Goal: Task Accomplishment & Management: Manage account settings

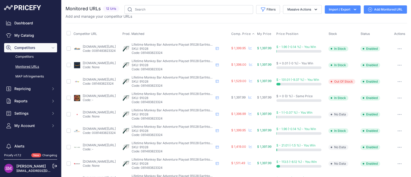
click at [250, 34] on span "Comp. Price" at bounding box center [241, 34] width 20 height 4
click at [394, 96] on button "button" at bounding box center [399, 97] width 10 height 7
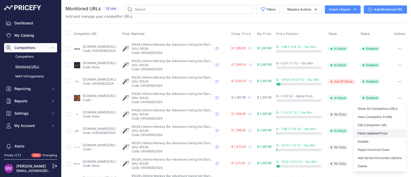
click at [367, 130] on button "Fetch Updated Price" at bounding box center [379, 133] width 52 height 8
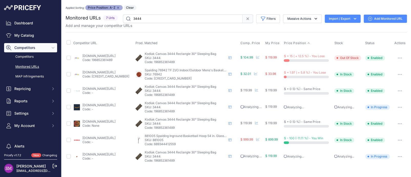
click at [100, 55] on link "[DOMAIN_NAME][URL]" at bounding box center [98, 56] width 33 height 4
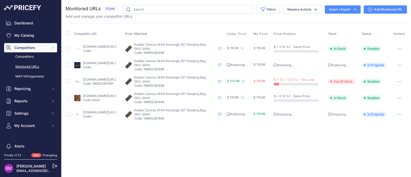
click at [399, 81] on icon "button" at bounding box center [399, 81] width 4 height 1
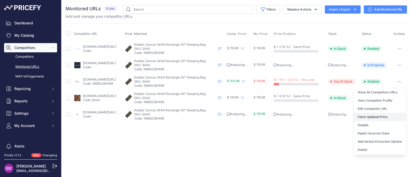
click at [378, 115] on button "Fetch Updated Price" at bounding box center [379, 117] width 52 height 8
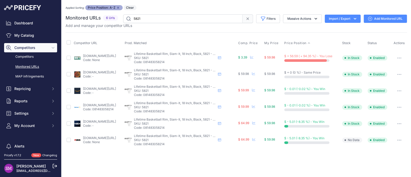
click at [399, 56] on button "button" at bounding box center [399, 57] width 10 height 7
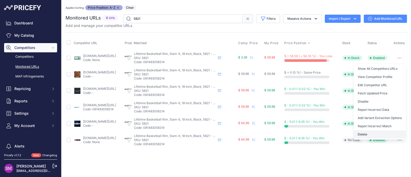
click at [366, 133] on button "Delete" at bounding box center [379, 134] width 52 height 8
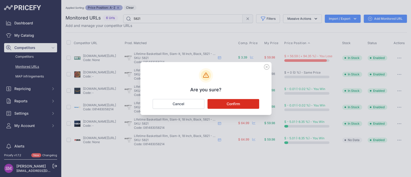
click at [227, 104] on button "Confirm" at bounding box center [233, 104] width 52 height 10
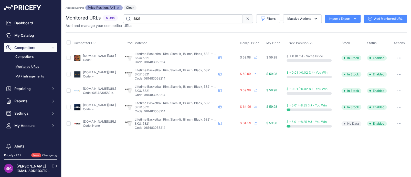
click at [173, 6] on div "Applied Sorting: Price Position: A-Z Remove sort option Clear" at bounding box center [235, 7] width 341 height 5
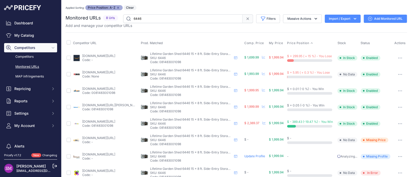
scroll to position [9, 0]
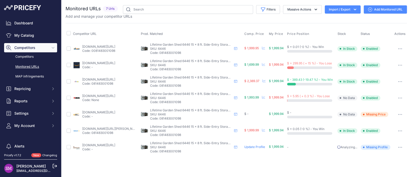
click at [399, 113] on button "button" at bounding box center [400, 114] width 10 height 7
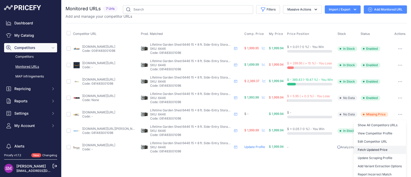
click at [375, 148] on button "Fetch Updated Price" at bounding box center [379, 149] width 52 height 8
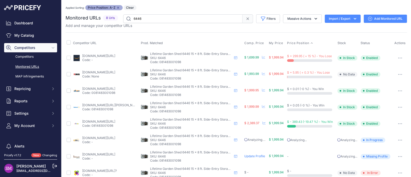
scroll to position [9, 0]
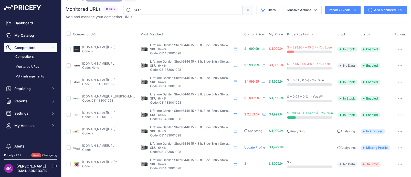
click at [107, 162] on link "[DOMAIN_NAME][URL]?" at bounding box center [99, 162] width 35 height 4
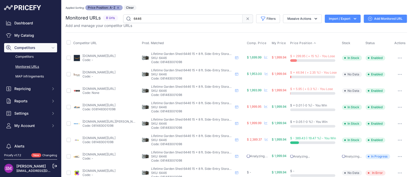
scroll to position [9, 0]
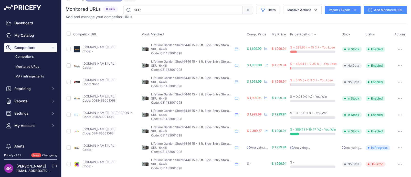
click at [395, 162] on button "button" at bounding box center [399, 163] width 10 height 7
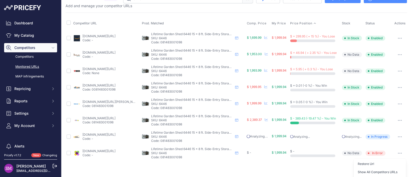
scroll to position [60, 0]
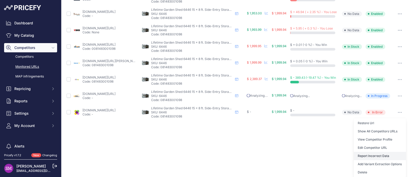
click at [368, 156] on button "Report Incorrect Data" at bounding box center [379, 155] width 52 height 8
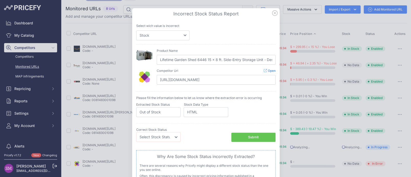
scroll to position [9, 0]
click at [167, 36] on select "Price Stock" at bounding box center [162, 35] width 53 height 10
click at [136, 30] on select "Price Stock" at bounding box center [162, 35] width 53 height 10
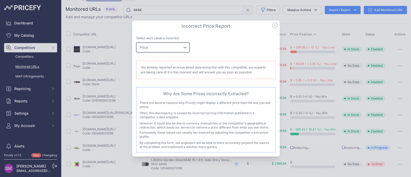
click at [158, 50] on select "Price Stock" at bounding box center [162, 47] width 53 height 10
select select "stock"
click at [136, 42] on select "Price Stock" at bounding box center [162, 47] width 53 height 10
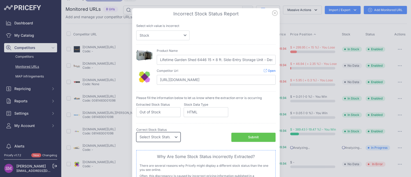
click at [169, 138] on select "Select Stock Status Out of Stock In Stock" at bounding box center [158, 137] width 44 height 10
select select "in_stock"
click at [136, 132] on select "Select Stock Status Out of Stock In Stock" at bounding box center [158, 137] width 44 height 10
click at [248, 137] on div "Submit" at bounding box center [253, 137] width 10 height 5
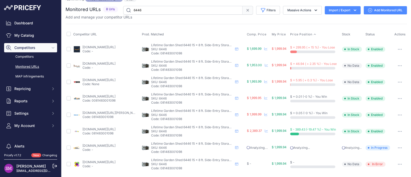
scroll to position [20, 0]
click at [394, 161] on button "button" at bounding box center [399, 163] width 10 height 7
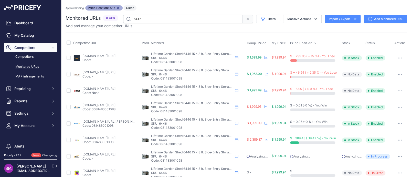
scroll to position [0, 0]
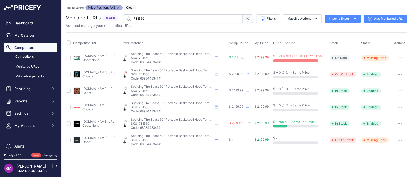
click at [399, 56] on button "button" at bounding box center [399, 57] width 10 height 7
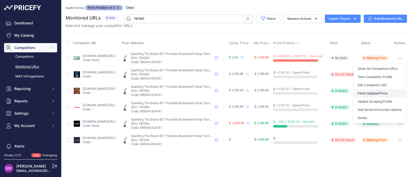
click at [373, 92] on button "Fetch Updated Price" at bounding box center [379, 93] width 52 height 8
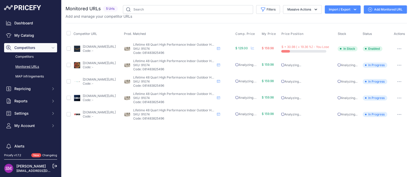
click at [103, 46] on link "[DOMAIN_NAME][URL]" at bounding box center [99, 47] width 33 height 4
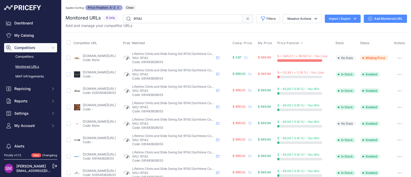
click at [398, 57] on button "button" at bounding box center [399, 57] width 10 height 7
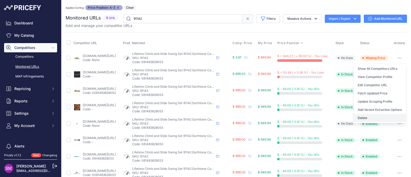
click at [364, 114] on button "Delete" at bounding box center [379, 118] width 52 height 8
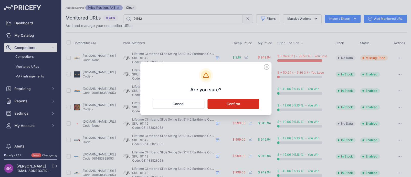
click at [231, 105] on button "Confirm" at bounding box center [233, 104] width 52 height 10
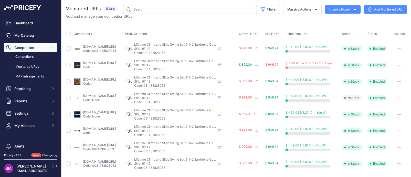
click at [91, 63] on link "amazon.com/gp/product/b0bb89rc17?prirule_jdsnikfkfjsd=9996" at bounding box center [99, 63] width 33 height 4
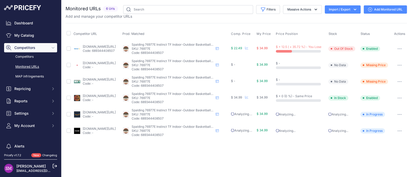
click at [91, 48] on link "[DOMAIN_NAME][URL]" at bounding box center [99, 47] width 33 height 4
click at [399, 79] on button "button" at bounding box center [399, 81] width 10 height 7
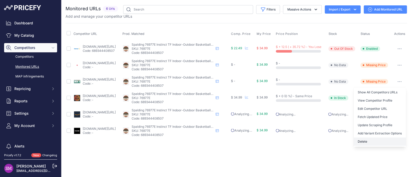
click at [364, 141] on button "Delete" at bounding box center [379, 141] width 52 height 8
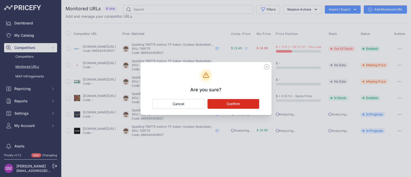
click at [234, 105] on button "Confirm" at bounding box center [233, 104] width 52 height 10
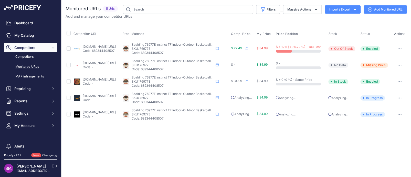
click at [106, 63] on link "target.com/p/spalding-instinct-29-5-34-basketball/-/a-92110916" at bounding box center [99, 63] width 33 height 4
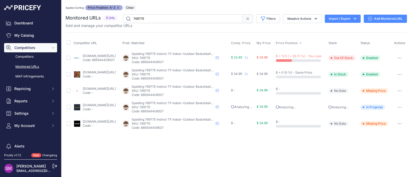
click at [399, 90] on icon "button" at bounding box center [399, 90] width 4 height 1
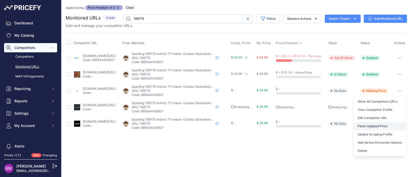
click at [373, 125] on button "Fetch Updated Price" at bounding box center [379, 126] width 52 height 8
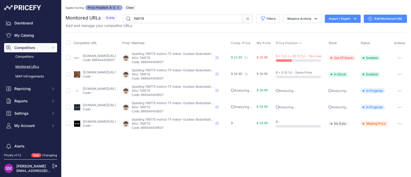
click at [396, 136] on div "You are not connected to the internet. Applied Sorting: Price Position: A-Z Rem…" at bounding box center [235, 68] width 341 height 137
click at [399, 121] on button "button" at bounding box center [399, 123] width 10 height 7
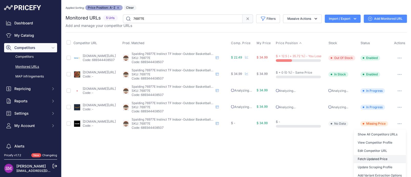
click at [361, 158] on button "Fetch Updated Price" at bounding box center [379, 159] width 52 height 8
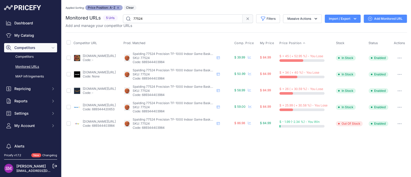
click at [90, 56] on link "competitiveedgeproducts.com/spalding-spa0106-excel-tf-500-indoor-outdoor-basket…" at bounding box center [99, 56] width 33 height 4
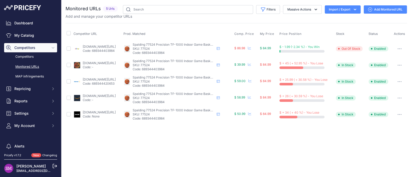
click at [400, 65] on button "button" at bounding box center [399, 64] width 10 height 7
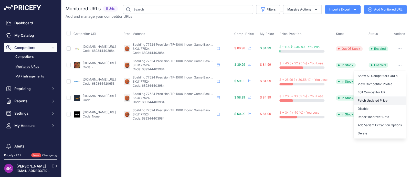
click at [375, 100] on button "Fetch Updated Price" at bounding box center [379, 100] width 52 height 8
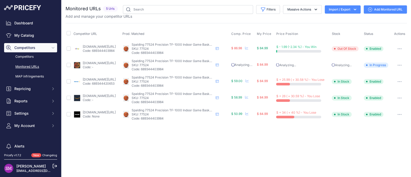
click at [97, 78] on link "[DOMAIN_NAME][URL]" at bounding box center [99, 79] width 33 height 4
click at [100, 112] on link "[DOMAIN_NAME][URL]" at bounding box center [99, 112] width 33 height 4
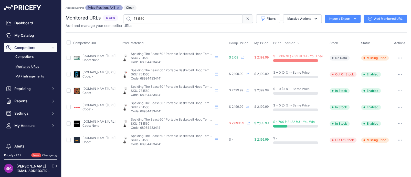
click at [398, 57] on icon "button" at bounding box center [399, 57] width 4 height 1
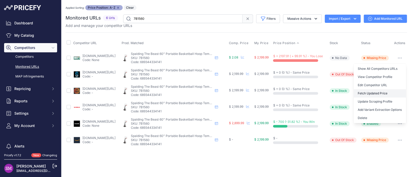
click at [386, 93] on button "Fetch Updated Price" at bounding box center [379, 93] width 52 height 8
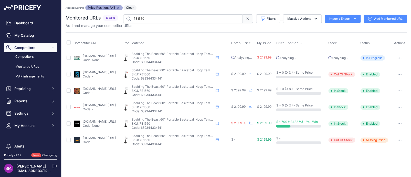
click at [260, 36] on div "Competitor URL Prod. Matched Comp. Price My Price" at bounding box center [235, 90] width 341 height 116
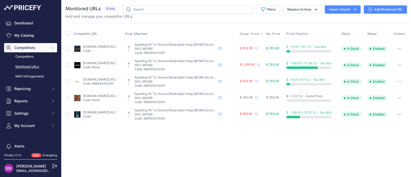
click at [256, 33] on span "Comp. Price" at bounding box center [249, 34] width 20 height 4
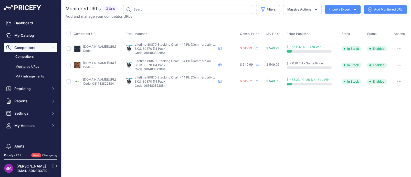
click at [102, 62] on link "competitiveedgeproducts.com/lifetime-80870-stacking-chair--14-pk-commercial-bla…" at bounding box center [99, 63] width 33 height 4
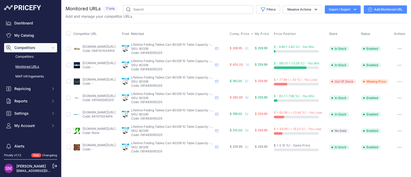
click at [244, 35] on span "Comp. Price" at bounding box center [240, 34] width 20 height 4
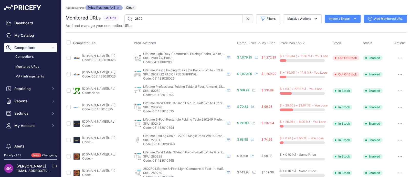
click at [245, 44] on span "Comp. Price" at bounding box center [247, 43] width 20 height 4
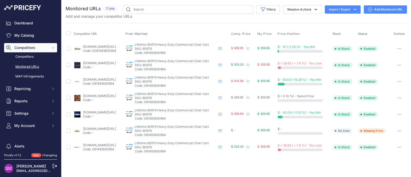
click at [250, 31] on th "Comp. Price" at bounding box center [243, 33] width 26 height 13
click at [250, 33] on span "Comp. Price" at bounding box center [241, 34] width 20 height 4
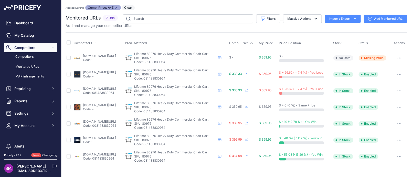
click at [100, 70] on link "amazon.com/gp/product/b0cmrmw2d5?prirule_jdsnikfkfjsd=9996" at bounding box center [99, 72] width 33 height 4
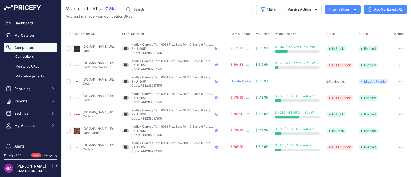
click at [181, 20] on div "Monitored URLs 7 Urls" at bounding box center [235, 80] width 341 height 150
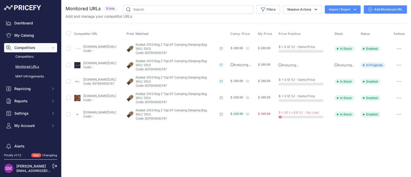
click at [399, 114] on icon "button" at bounding box center [398, 114] width 1 height 1
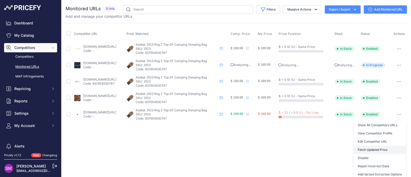
click at [363, 148] on button "Fetch Updated Price" at bounding box center [379, 149] width 52 height 8
